Goal: Navigation & Orientation: Find specific page/section

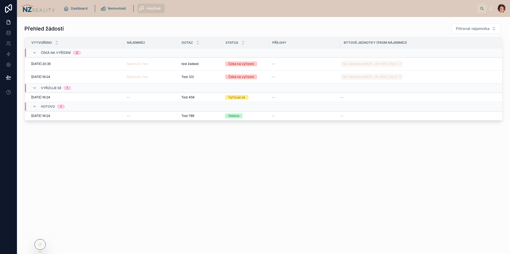
click at [52, 9] on img at bounding box center [38, 8] width 34 height 8
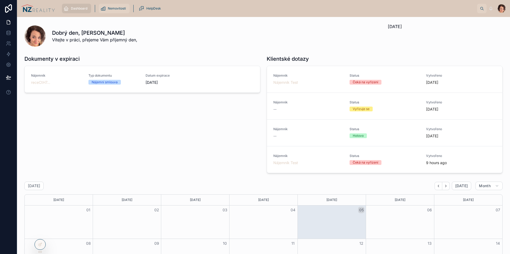
click at [118, 12] on div "Nemovitosti" at bounding box center [114, 8] width 28 height 8
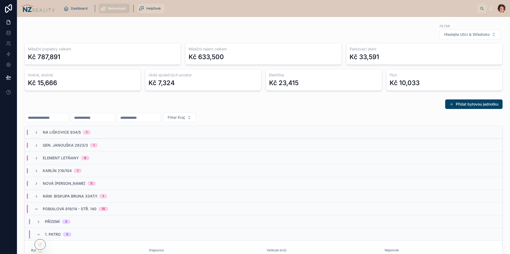
click at [153, 9] on span "HelpDesk" at bounding box center [153, 8] width 15 height 4
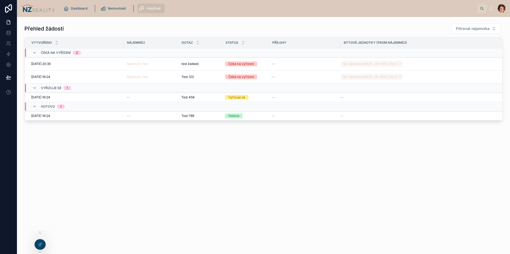
click at [41, 236] on div at bounding box center [40, 233] width 8 height 8
click at [41, 233] on icon at bounding box center [40, 233] width 4 height 4
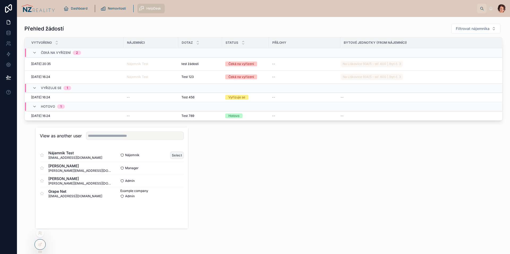
click at [171, 154] on button "Select" at bounding box center [177, 156] width 14 height 8
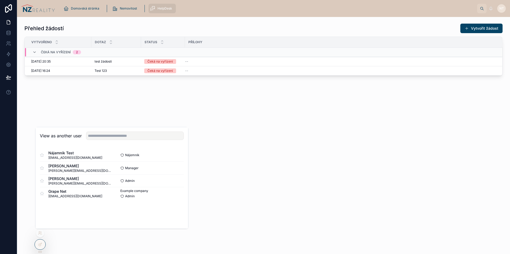
click at [116, 97] on div "Přehled žádostí Vytvořit žádost Vytvořeno Dotaz Status Přílohy Čeká na vyřízení…" at bounding box center [263, 64] width 493 height 95
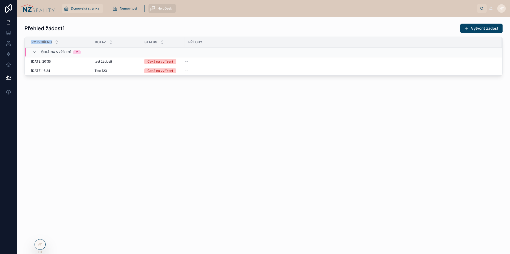
click at [91, 6] on div "Domovská stránka" at bounding box center [82, 8] width 38 height 8
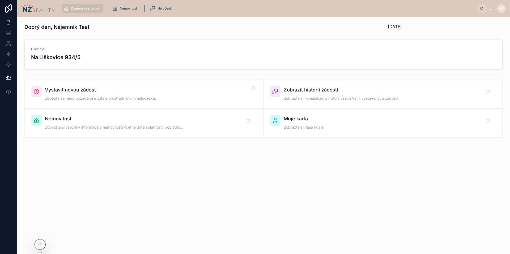
click at [176, 95] on div "Vystavit novou žádost Zeptejte se nebo požádejte majitele prostřednictvím helpd…" at bounding box center [144, 94] width 226 height 16
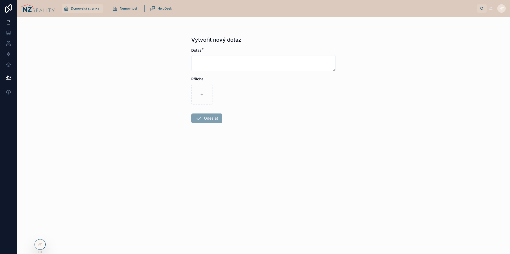
drag, startPoint x: 75, startPoint y: 12, endPoint x: 80, endPoint y: 16, distance: 6.1
click at [75, 12] on div "Domovská stránka" at bounding box center [82, 8] width 38 height 8
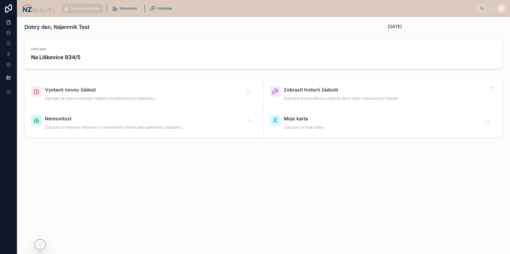
click at [316, 86] on link "Zobrazit historii žádostí Zobrazte si komunikaci a historii všech Vámi vystaven…" at bounding box center [382, 94] width 239 height 29
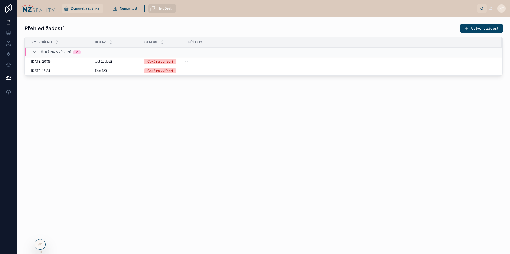
click at [76, 10] on span "Domovská stránka" at bounding box center [85, 8] width 28 height 4
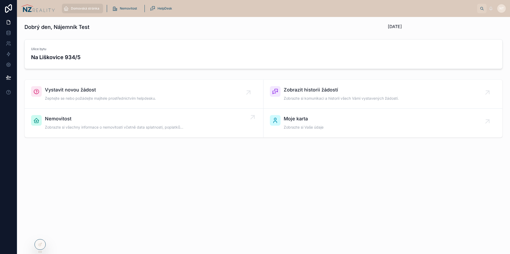
click at [151, 127] on span "Zobrazte si všechny informace o nemovitosti včetně data splatnosti, poplatků..." at bounding box center [114, 127] width 138 height 5
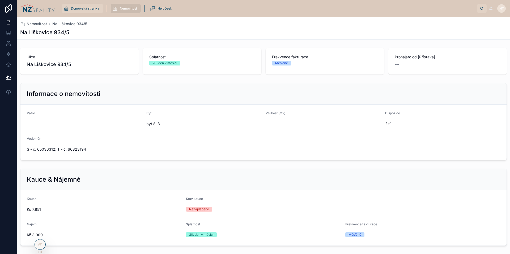
click at [83, 12] on div "Domovská stránka" at bounding box center [82, 8] width 38 height 8
